Goal: Task Accomplishment & Management: Complete application form

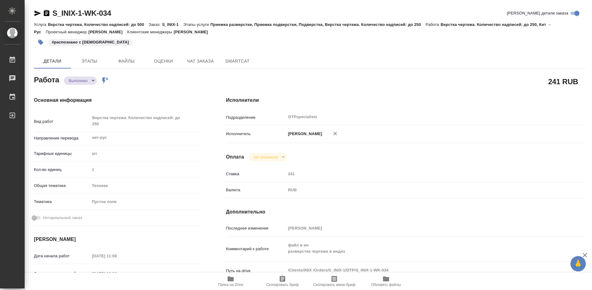
type textarea "x"
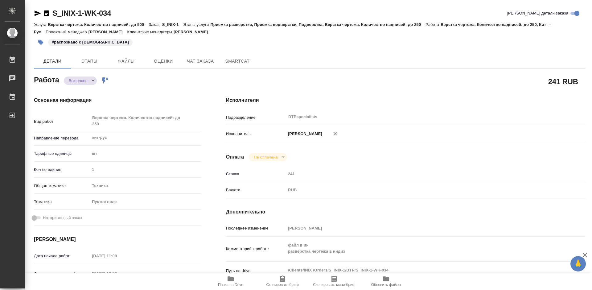
type textarea "x"
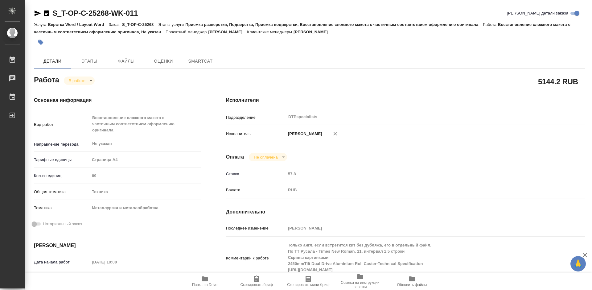
type textarea "x"
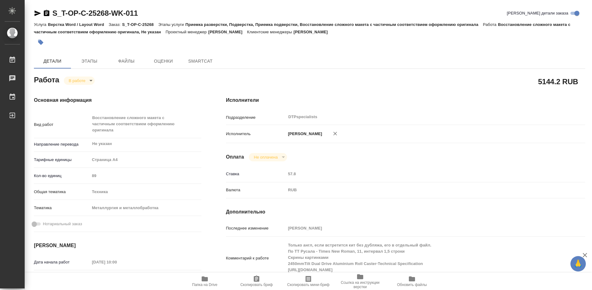
type textarea "x"
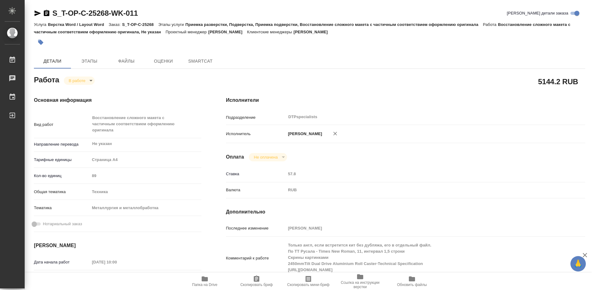
type textarea "x"
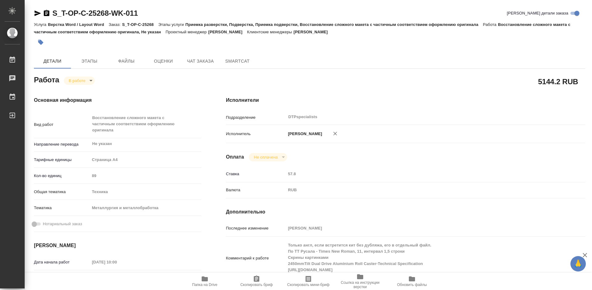
type textarea "x"
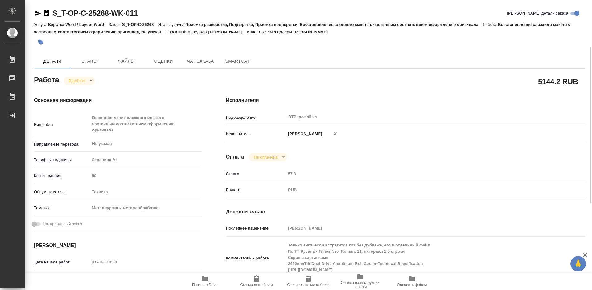
scroll to position [31, 0]
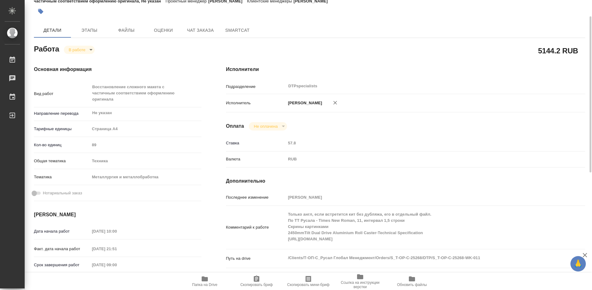
type textarea "x"
